Goal: Transaction & Acquisition: Purchase product/service

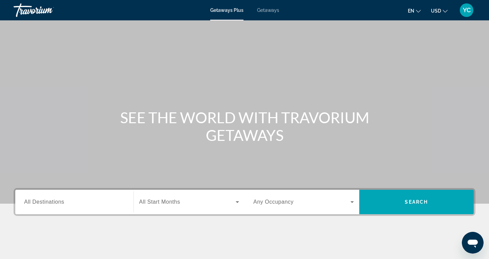
click at [267, 14] on div "Getaways Plus Getaways en English Español Français Italiano Português русский U…" at bounding box center [244, 10] width 489 height 18
click at [267, 10] on span "Getaways" at bounding box center [268, 9] width 22 height 5
click at [48, 202] on span "All Destinations" at bounding box center [44, 202] width 40 height 6
click at [48, 202] on input "Destination All Destinations" at bounding box center [74, 202] width 101 height 8
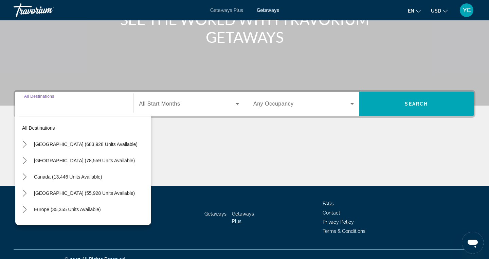
scroll to position [108, 0]
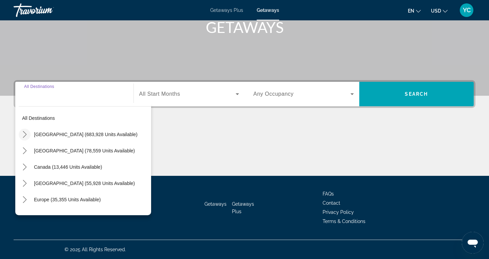
click at [27, 134] on icon "Toggle United States (683,928 units available) submenu" at bounding box center [24, 134] width 7 height 7
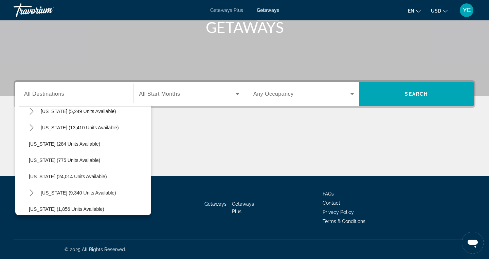
scroll to position [468, 0]
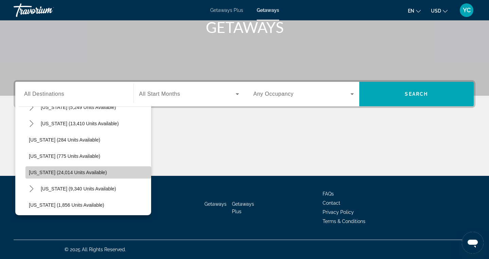
click at [54, 173] on span "Oregon (24,014 units available)" at bounding box center [68, 172] width 78 height 5
type input "**********"
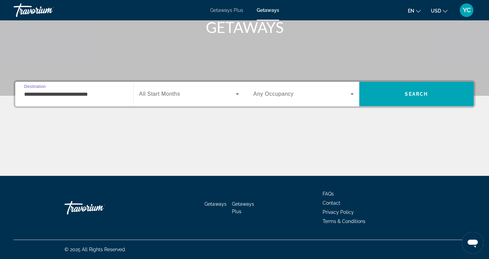
click at [168, 92] on span "All Start Months" at bounding box center [159, 94] width 41 height 6
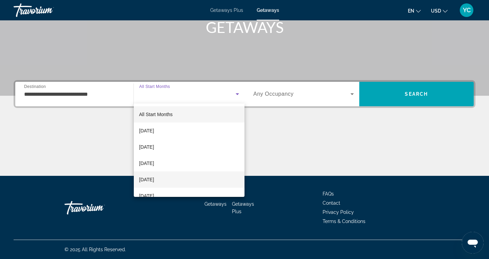
click at [154, 180] on span "January 2026" at bounding box center [146, 180] width 15 height 8
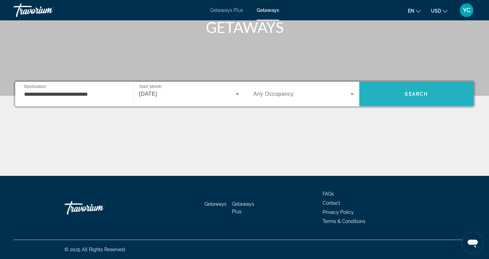
click at [387, 93] on span "Search" at bounding box center [417, 94] width 115 height 16
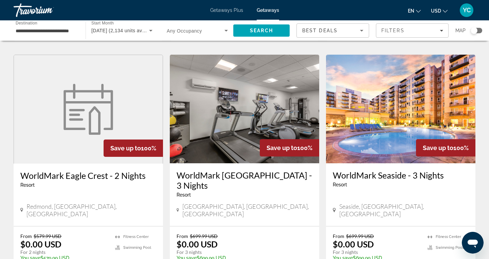
scroll to position [265, 0]
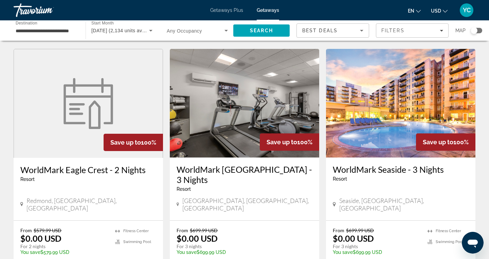
click at [387, 95] on img "Main content" at bounding box center [401, 103] width 150 height 109
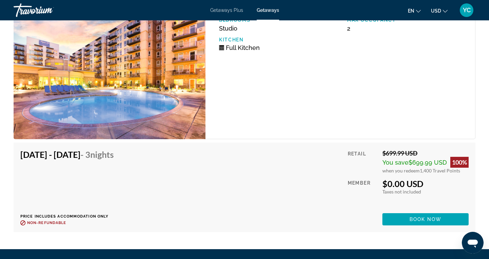
scroll to position [1385, 0]
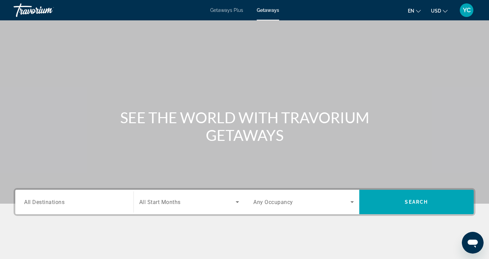
click at [53, 203] on span "All Destinations" at bounding box center [44, 202] width 40 height 6
click at [53, 203] on input "Destination All Destinations" at bounding box center [74, 202] width 101 height 8
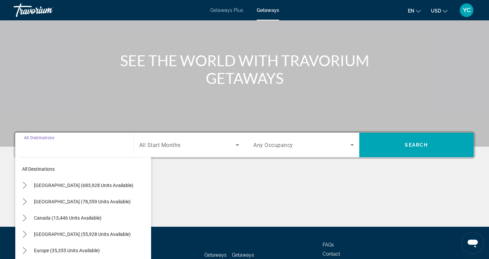
scroll to position [108, 0]
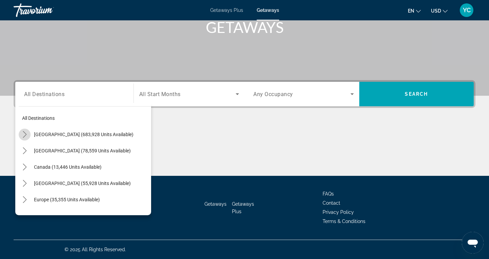
click at [22, 133] on icon "Toggle United States (683,928 units available) submenu" at bounding box center [24, 134] width 7 height 7
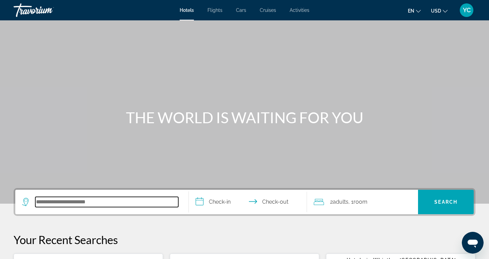
click at [95, 201] on input "Search hotel destination" at bounding box center [106, 202] width 143 height 10
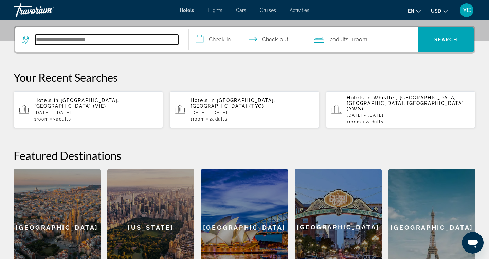
scroll to position [166, 0]
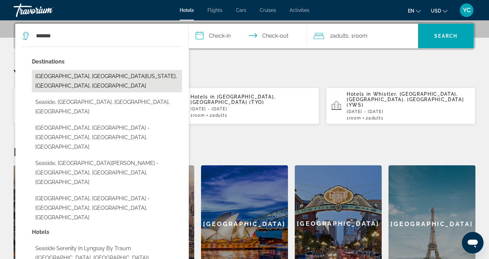
click at [146, 76] on button "[GEOGRAPHIC_DATA], [GEOGRAPHIC_DATA][US_STATE], [GEOGRAPHIC_DATA], [GEOGRAPHIC_…" at bounding box center [107, 81] width 150 height 22
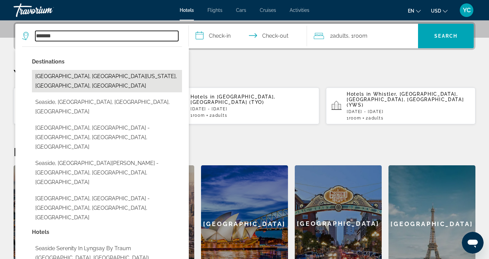
type input "**********"
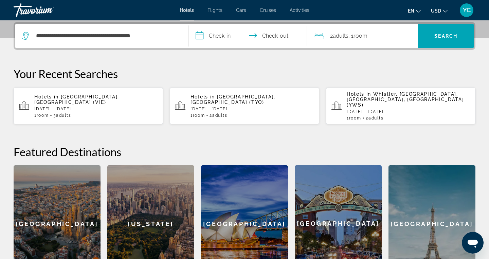
click at [222, 35] on input "**********" at bounding box center [249, 37] width 121 height 27
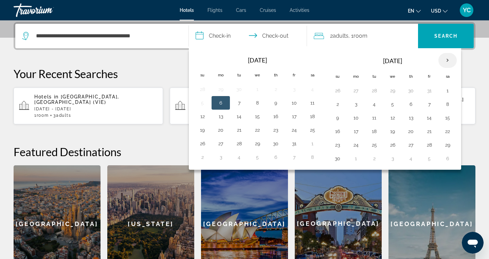
click at [447, 59] on th "Next month" at bounding box center [448, 60] width 18 height 15
click at [298, 130] on button "23" at bounding box center [294, 132] width 11 height 10
click at [311, 132] on button "24" at bounding box center [312, 132] width 11 height 10
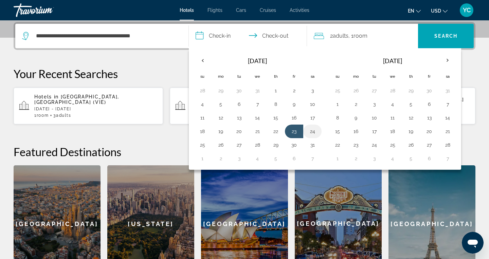
type input "**********"
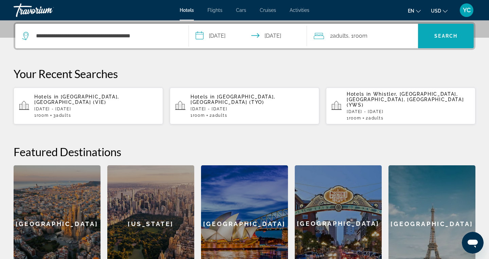
click at [431, 36] on span "Search" at bounding box center [446, 36] width 56 height 16
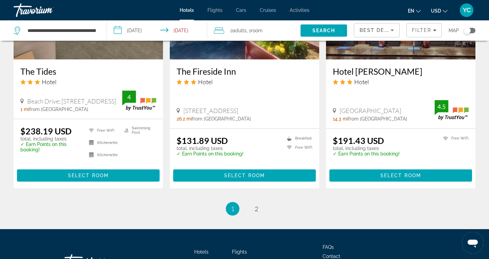
scroll to position [898, 0]
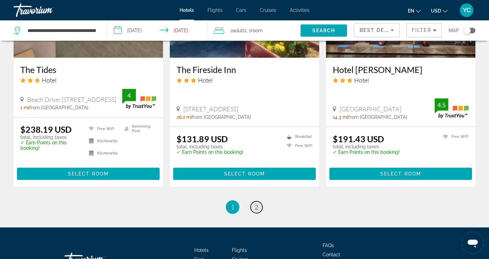
click at [253, 201] on link "page 2" at bounding box center [257, 207] width 12 height 12
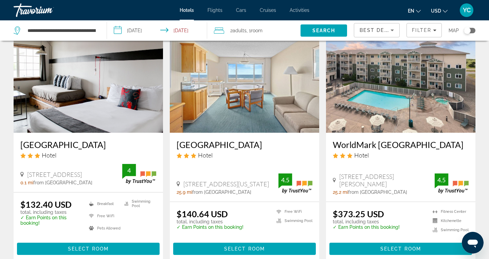
scroll to position [294, 0]
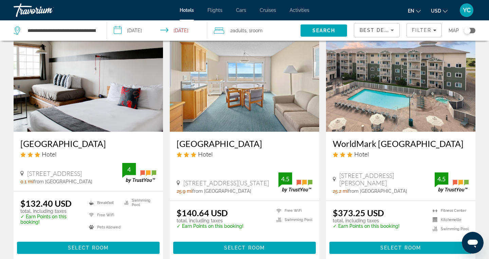
click at [356, 124] on img "Main content" at bounding box center [401, 77] width 150 height 109
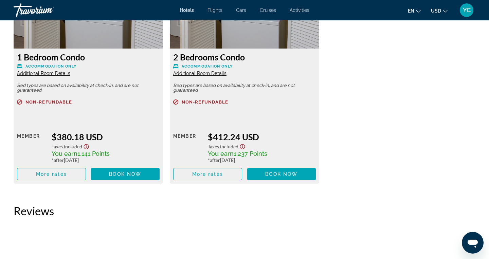
scroll to position [978, 0]
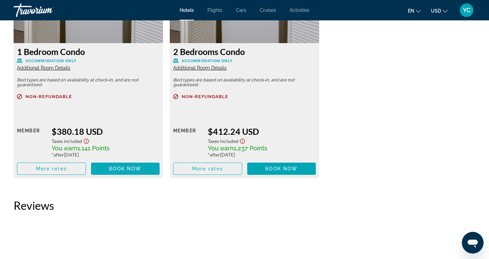
click at [119, 170] on span "Book now" at bounding box center [125, 168] width 32 height 5
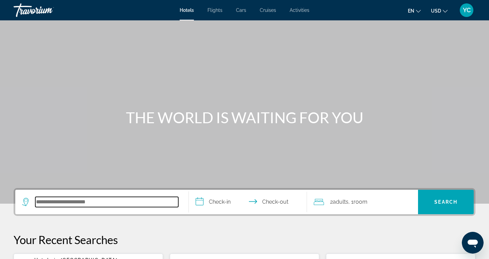
click at [47, 202] on input "Search hotel destination" at bounding box center [106, 202] width 143 height 10
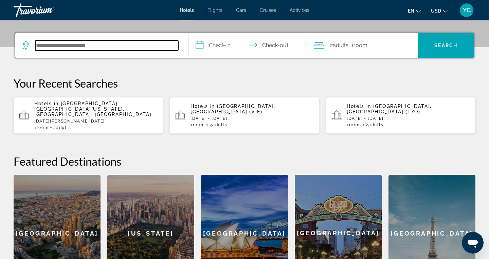
scroll to position [166, 0]
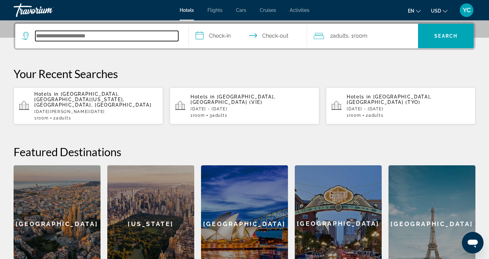
click at [49, 37] on input "Search hotel destination" at bounding box center [106, 36] width 143 height 10
click at [50, 37] on input "Search hotel destination" at bounding box center [106, 36] width 143 height 10
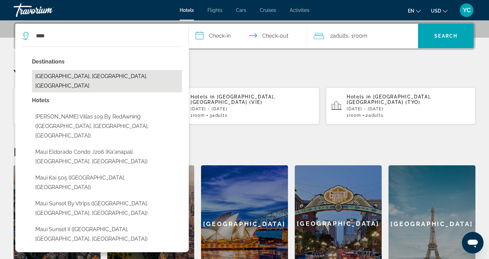
click at [49, 80] on button "[GEOGRAPHIC_DATA], [GEOGRAPHIC_DATA], [GEOGRAPHIC_DATA]" at bounding box center [107, 81] width 150 height 22
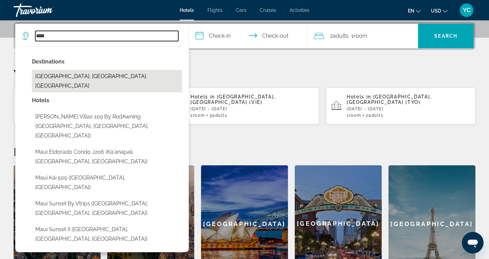
type input "**********"
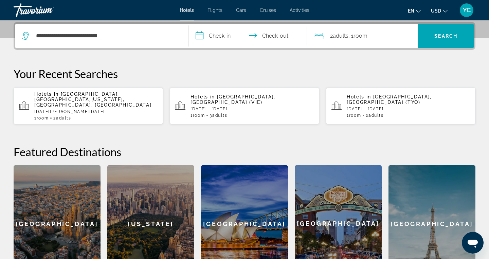
click at [216, 36] on input "**********" at bounding box center [249, 37] width 121 height 27
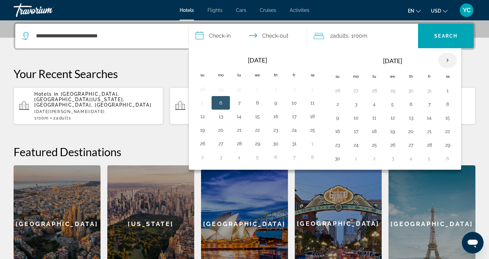
click at [450, 57] on th "Next month" at bounding box center [448, 60] width 18 height 15
click at [432, 120] on button "19" at bounding box center [429, 118] width 11 height 10
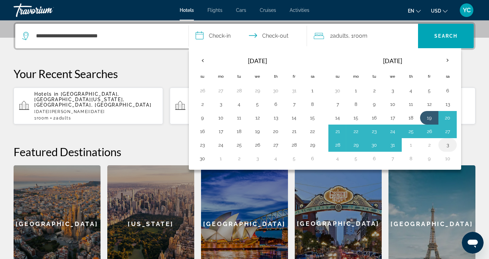
click at [444, 146] on button "3" at bounding box center [447, 145] width 11 height 10
type input "**********"
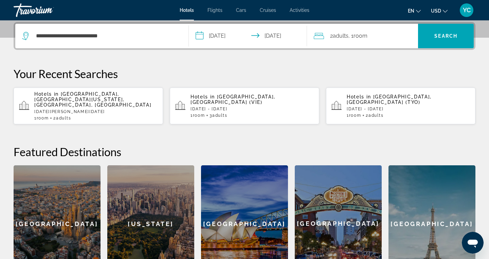
click at [392, 32] on div "2 Adult Adults , 1 Room rooms" at bounding box center [366, 36] width 105 height 10
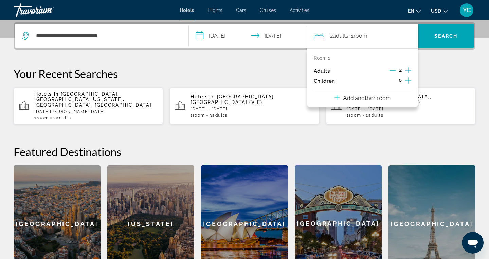
click at [408, 70] on icon "Increment adults" at bounding box center [408, 70] width 6 height 6
click at [441, 36] on span "Search" at bounding box center [446, 35] width 23 height 5
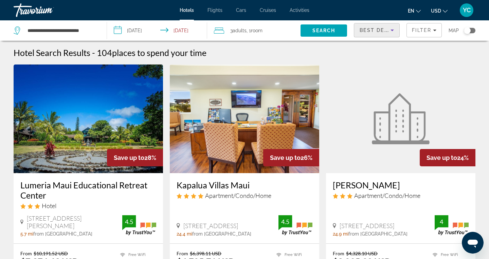
click at [371, 32] on span "Best Deals" at bounding box center [377, 30] width 35 height 5
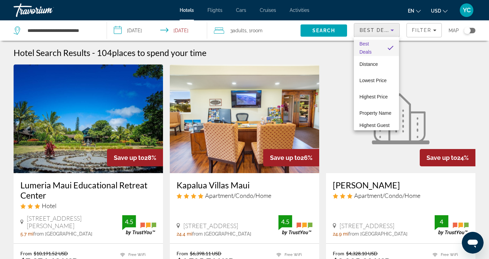
click at [323, 52] on div at bounding box center [244, 129] width 489 height 259
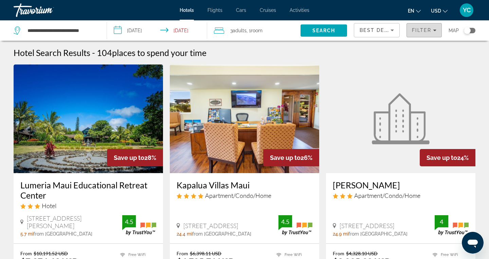
click at [418, 33] on span "Filters" at bounding box center [424, 30] width 35 height 16
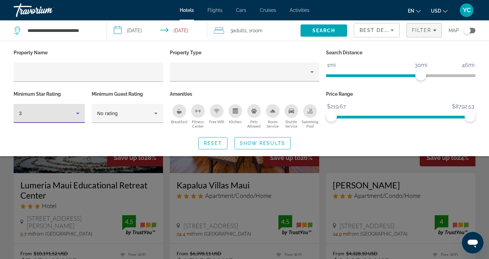
click at [75, 114] on icon "Hotel Filters" at bounding box center [78, 113] width 8 height 8
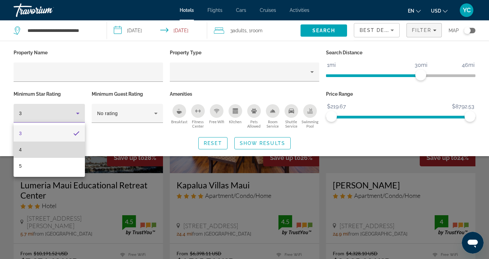
click at [65, 147] on mat-option "4" at bounding box center [49, 150] width 71 height 16
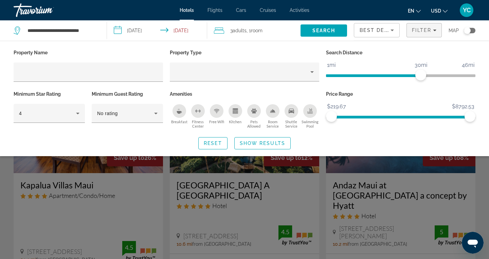
click at [97, 141] on div "Reset Show Results" at bounding box center [245, 143] width 462 height 12
click at [241, 145] on span "Show Results" at bounding box center [263, 143] width 46 height 5
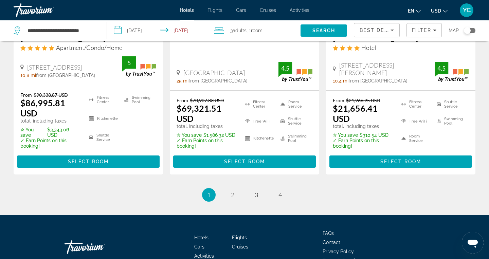
scroll to position [1001, 0]
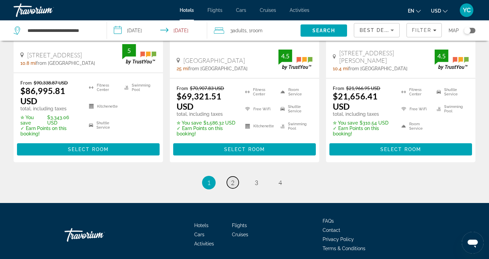
click at [233, 179] on span "2" at bounding box center [232, 182] width 3 height 7
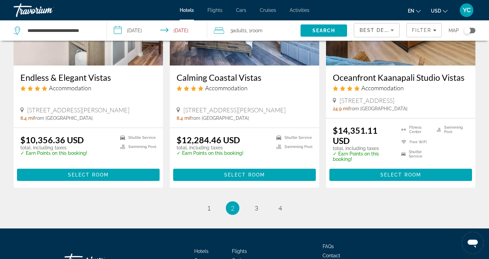
scroll to position [892, 0]
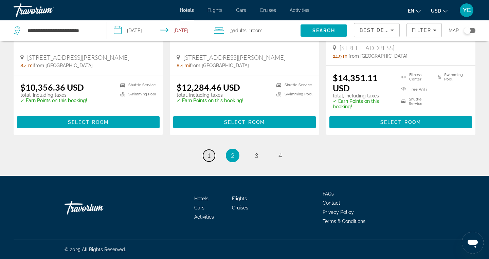
click at [208, 155] on span "1" at bounding box center [208, 155] width 3 height 7
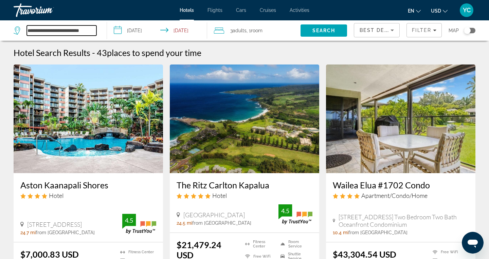
click at [59, 33] on input "**********" at bounding box center [62, 30] width 70 height 10
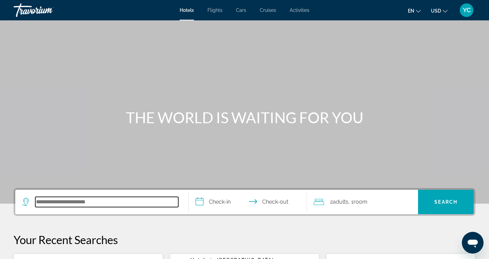
click at [59, 203] on input "Search hotel destination" at bounding box center [106, 202] width 143 height 10
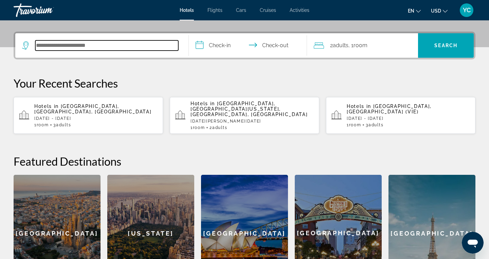
scroll to position [166, 0]
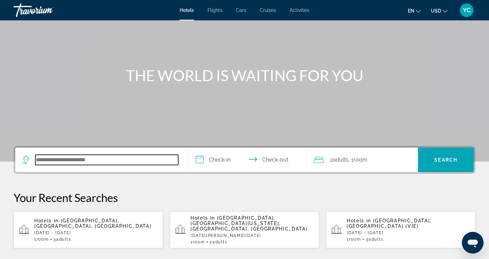
click at [56, 163] on input "Search hotel destination" at bounding box center [106, 160] width 143 height 10
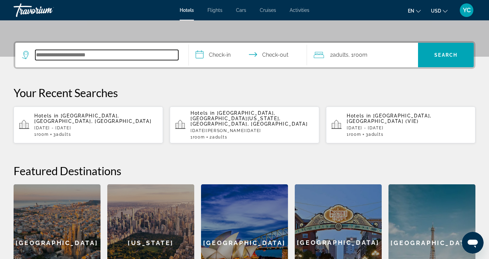
scroll to position [150, 0]
